Goal: Task Accomplishment & Management: Manage account settings

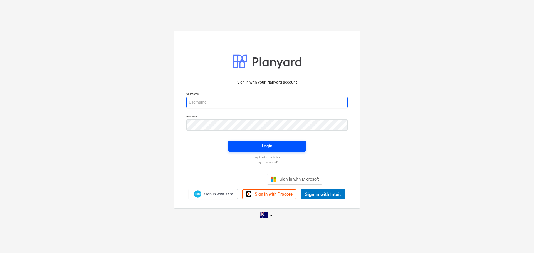
type input "[EMAIL_ADDRESS][DOMAIN_NAME]"
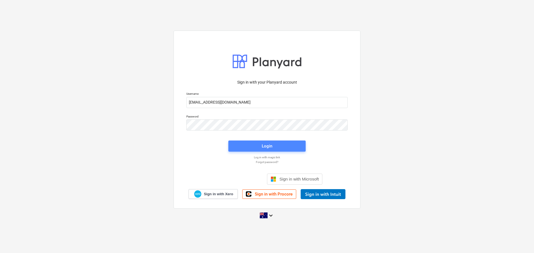
click at [261, 146] on span "Login" at bounding box center [267, 146] width 64 height 7
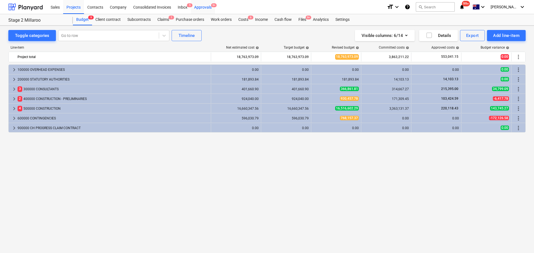
click at [206, 7] on div "Approvals 9+" at bounding box center [203, 7] width 24 height 14
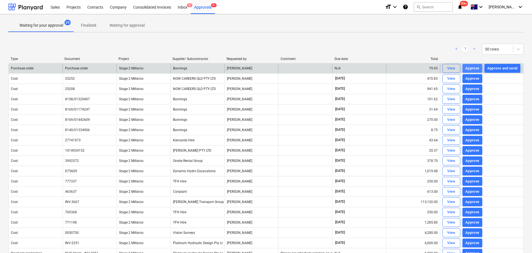
click at [471, 68] on div "Approve" at bounding box center [472, 68] width 14 height 6
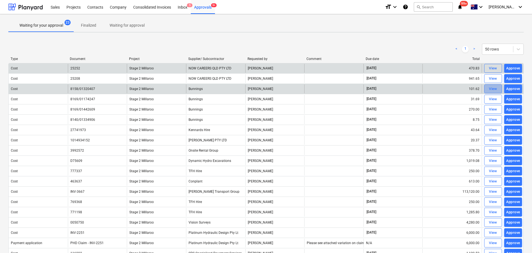
click at [489, 90] on div "View" at bounding box center [493, 89] width 8 height 6
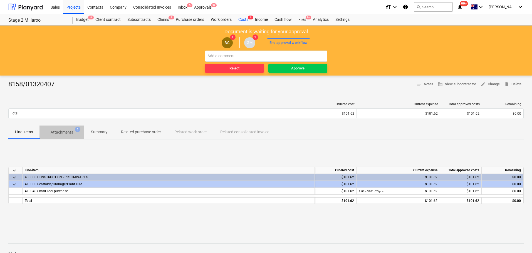
click at [62, 130] on p "Attachments" at bounding box center [62, 133] width 23 height 6
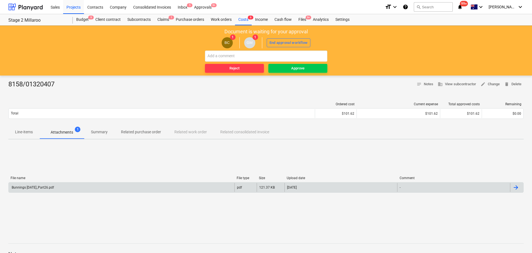
click at [43, 188] on div "Bunnings [DATE]_Part26.pdf" at bounding box center [32, 188] width 43 height 4
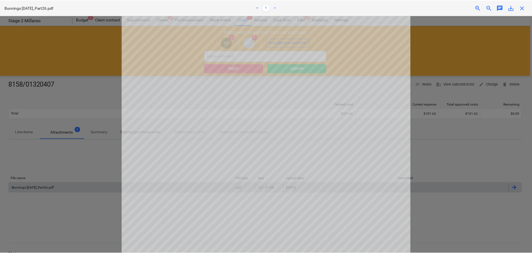
scroll to position [173, 0]
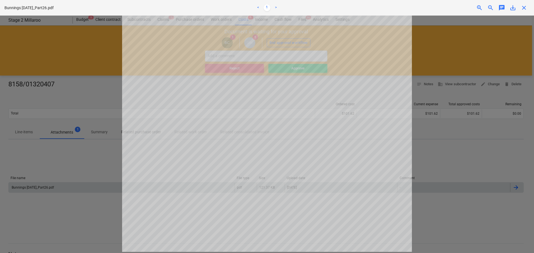
click at [524, 9] on span "close" at bounding box center [524, 7] width 7 height 7
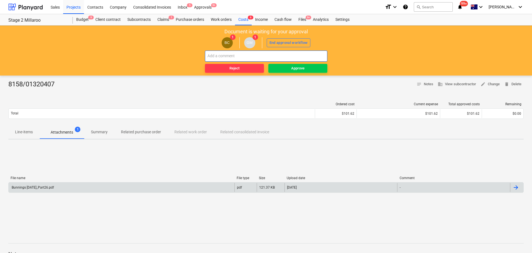
click at [236, 55] on input "text" at bounding box center [266, 56] width 122 height 11
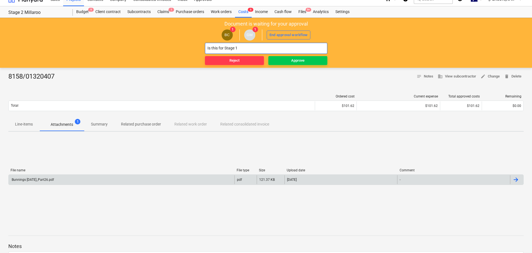
scroll to position [0, 0]
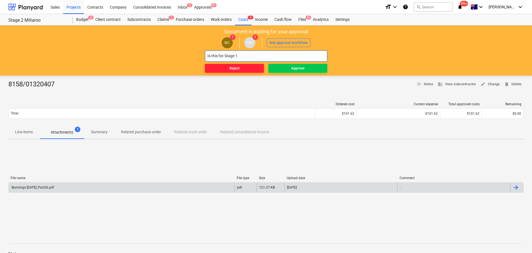
type input "Is this for Stage 1"
click at [231, 68] on div "Reject" at bounding box center [235, 68] width 10 height 6
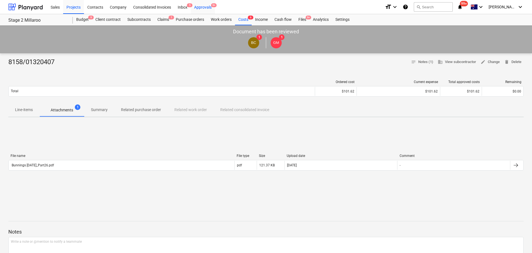
click at [206, 7] on div "Approvals 9+" at bounding box center [203, 7] width 24 height 14
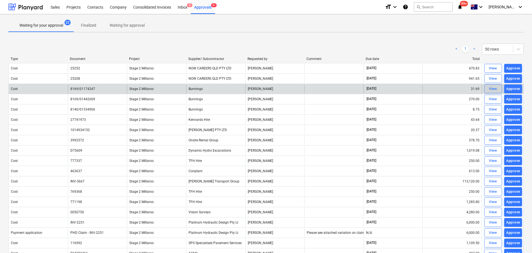
click at [489, 87] on div "View" at bounding box center [493, 89] width 8 height 6
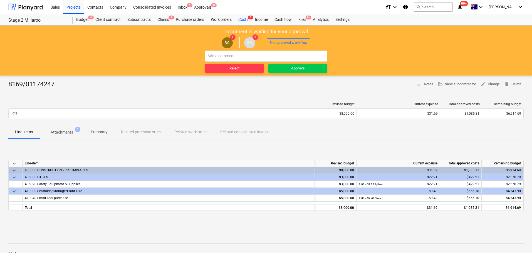
click at [63, 134] on p "Attachments" at bounding box center [62, 133] width 23 height 6
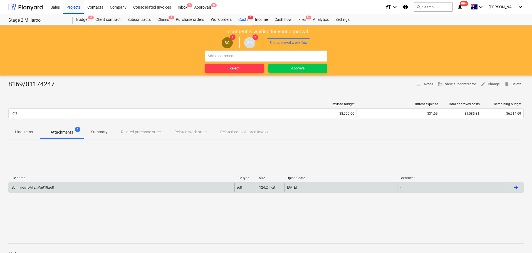
click at [46, 185] on div "Bunnings [DATE]_Part18.pdf" at bounding box center [122, 187] width 226 height 9
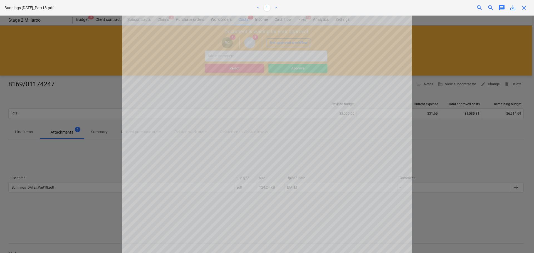
click at [444, 139] on div at bounding box center [267, 135] width 534 height 238
click at [523, 7] on span "close" at bounding box center [524, 7] width 7 height 7
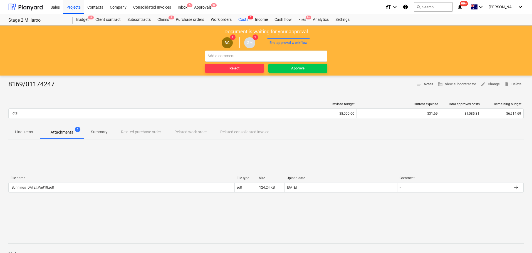
click at [422, 82] on span "notes Notes" at bounding box center [425, 84] width 17 height 6
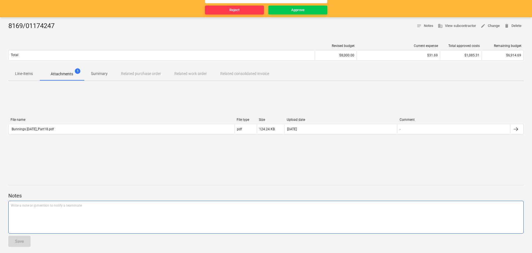
scroll to position [54, 0]
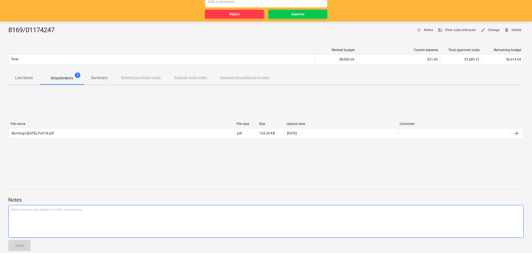
click at [73, 216] on div "Write a note or @mention to notify a teammate [PERSON_NAME]" at bounding box center [266, 221] width 516 height 33
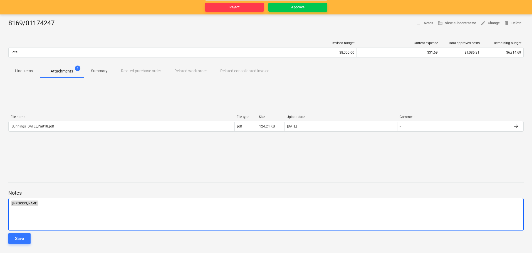
click at [58, 203] on p "﻿ @ [PERSON_NAME] ﻿ ﻿" at bounding box center [266, 204] width 511 height 6
click at [57, 203] on span "can you pleas efill in notes to better explain what was" at bounding box center [79, 204] width 80 height 4
click at [115, 203] on span "can you please fill in notes to better explain what was" at bounding box center [79, 204] width 80 height 4
click at [24, 239] on button "Save" at bounding box center [19, 238] width 22 height 11
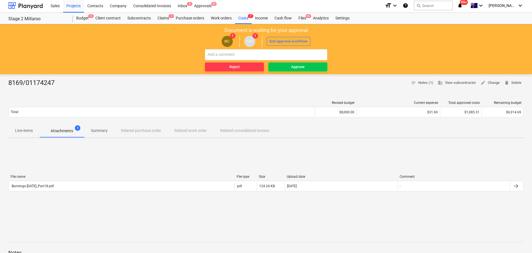
scroll to position [2, 0]
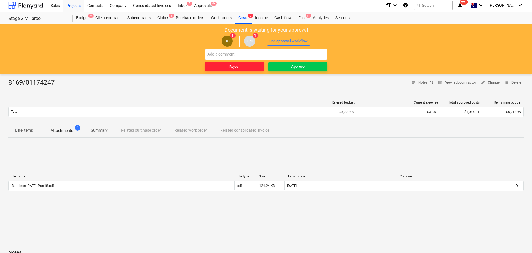
click at [215, 68] on span "Reject" at bounding box center [234, 67] width 55 height 6
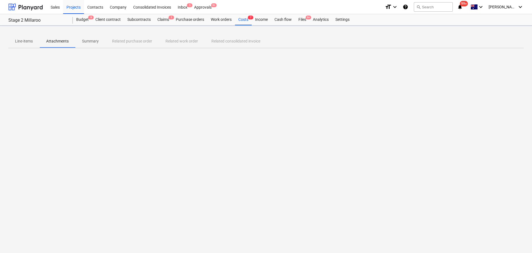
scroll to position [0, 0]
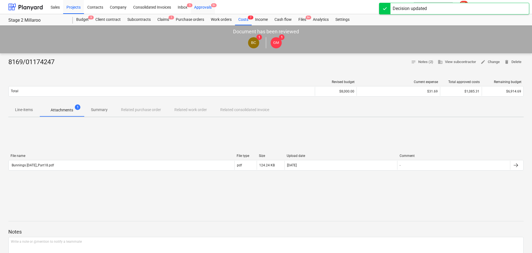
click at [206, 7] on div "Approvals 9+" at bounding box center [203, 7] width 24 height 14
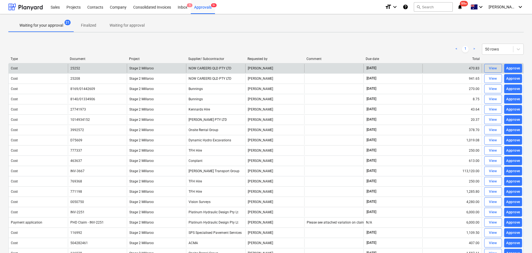
click at [193, 70] on div "NOW CAREERS QLD PTY LTD" at bounding box center [215, 68] width 59 height 9
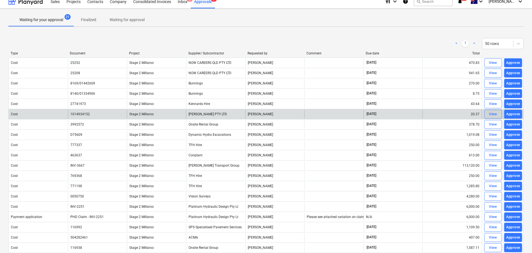
click at [487, 115] on span "View" at bounding box center [493, 114] width 12 height 6
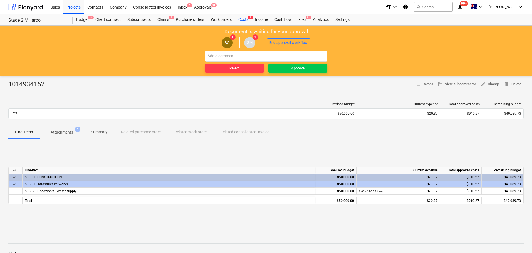
click at [63, 133] on p "Attachments" at bounding box center [62, 133] width 23 height 6
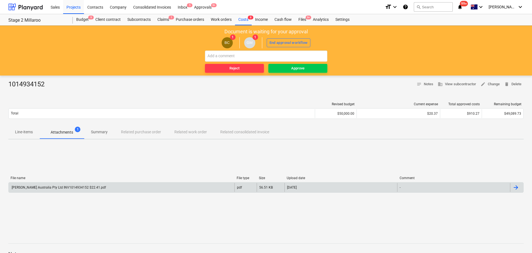
click at [51, 186] on div "[PERSON_NAME] Australia Pty Ltd INV1014934152 $22.41.pdf" at bounding box center [58, 188] width 95 height 4
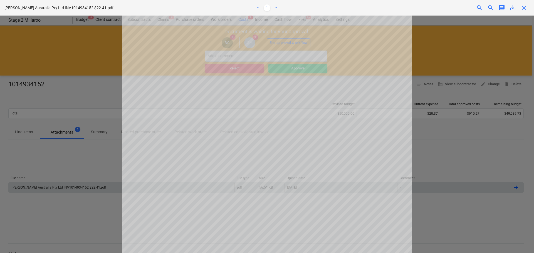
click at [525, 9] on span "close" at bounding box center [524, 7] width 7 height 7
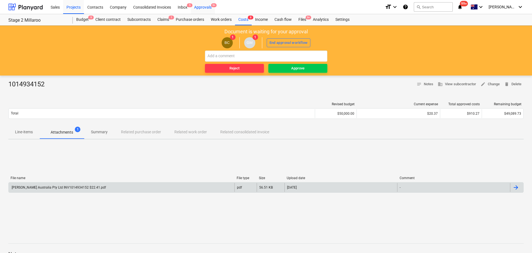
click at [207, 8] on div "Approvals 9+" at bounding box center [203, 7] width 24 height 14
